Goal: Find specific page/section: Find specific page/section

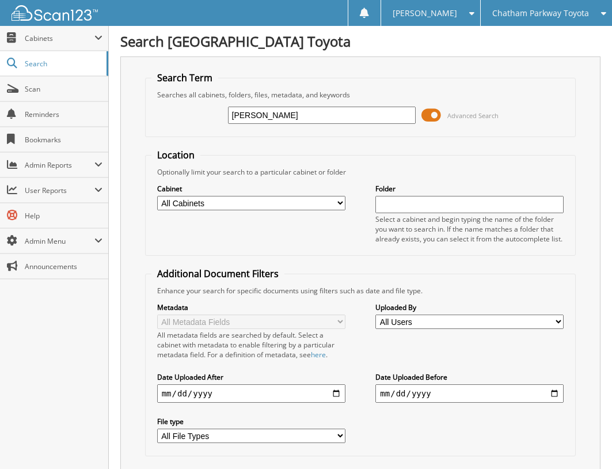
type input "[PERSON_NAME]"
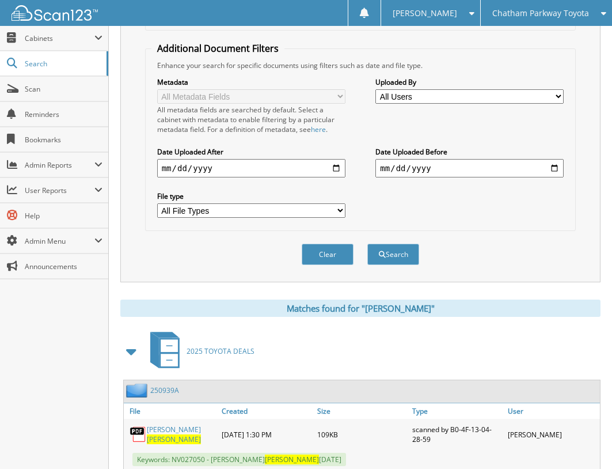
scroll to position [346, 0]
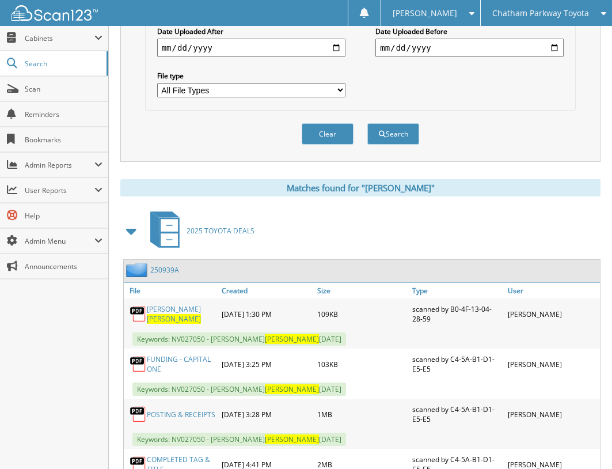
click at [184, 318] on span "[PERSON_NAME]" at bounding box center [174, 319] width 54 height 10
click at [171, 271] on link "250939A" at bounding box center [164, 270] width 29 height 10
